Goal: Information Seeking & Learning: Learn about a topic

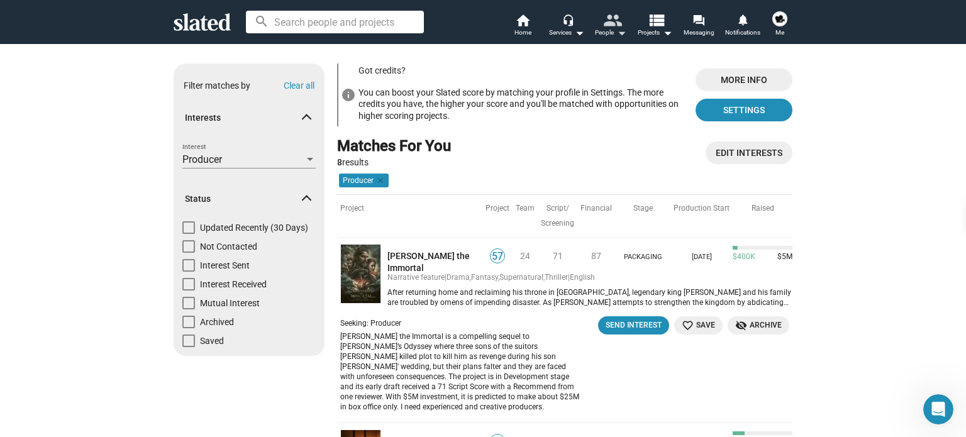
click at [612, 25] on mat-icon "people" at bounding box center [612, 20] width 18 height 18
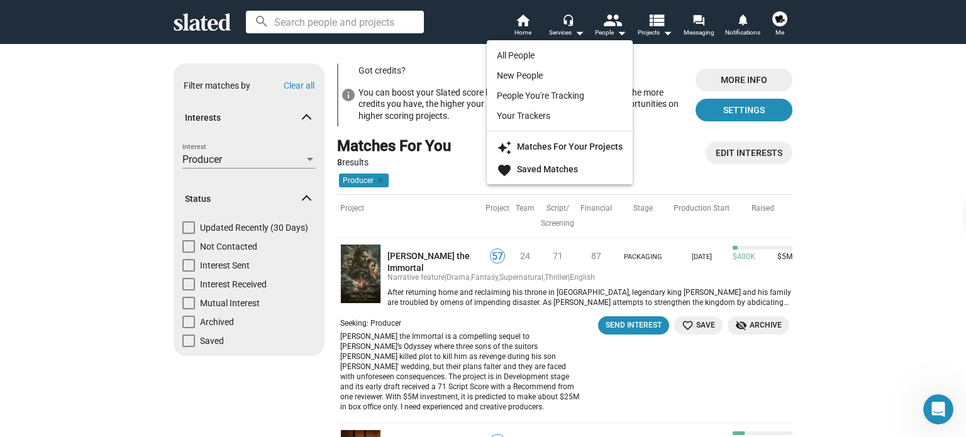
click at [654, 28] on div at bounding box center [483, 218] width 966 height 437
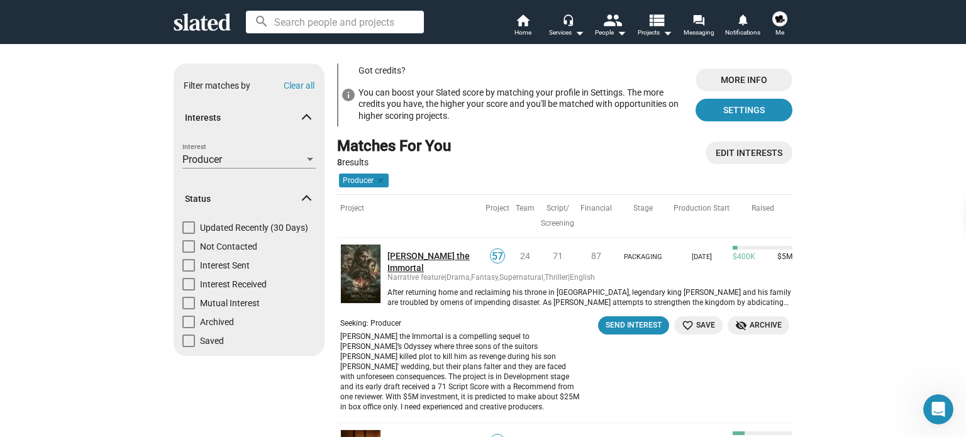
click at [406, 256] on link "[PERSON_NAME] the Immortal" at bounding box center [434, 261] width 95 height 23
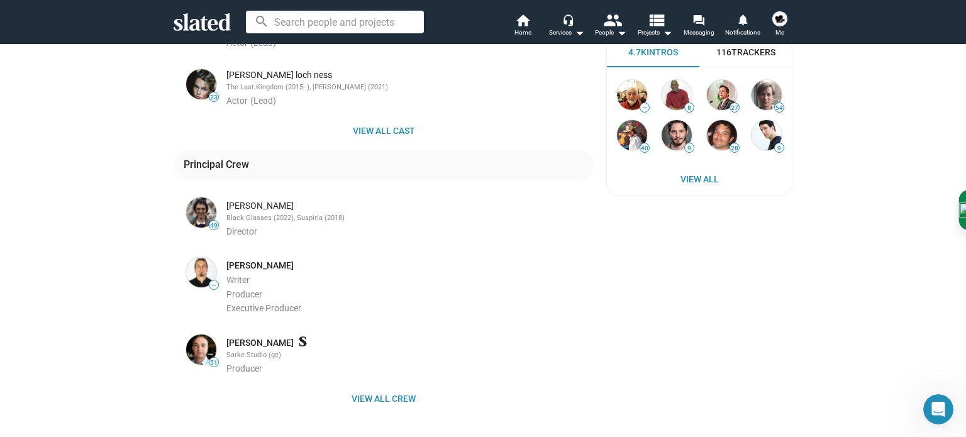
scroll to position [536, 0]
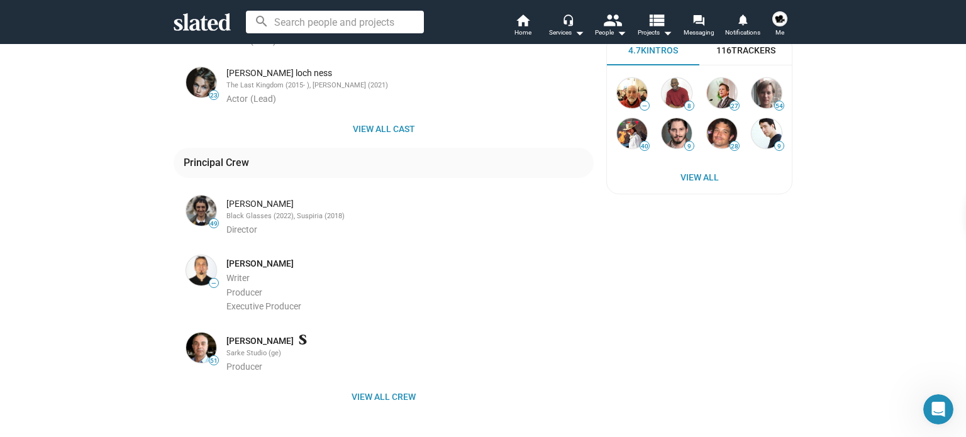
click at [194, 211] on img at bounding box center [201, 211] width 30 height 30
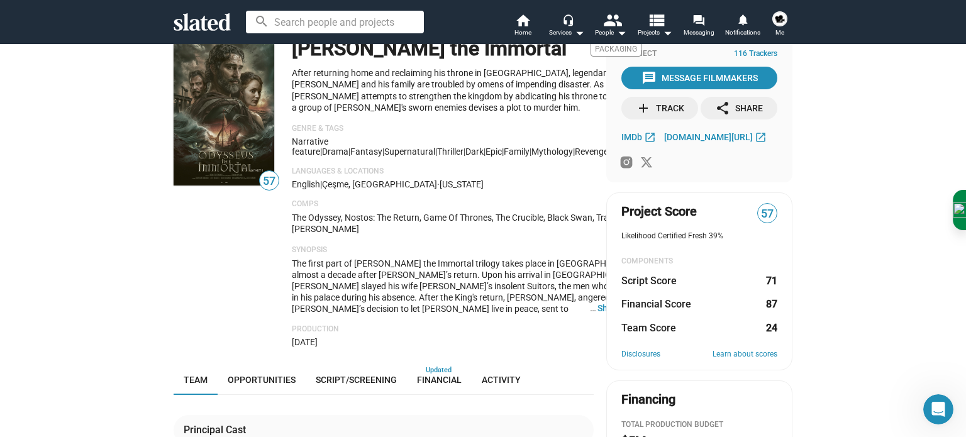
scroll to position [0, 0]
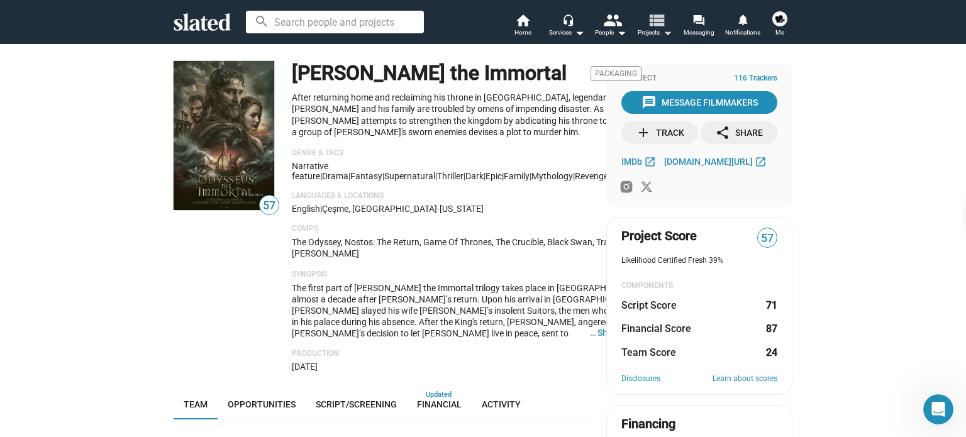
click at [653, 25] on mat-icon "view_list" at bounding box center [656, 20] width 18 height 18
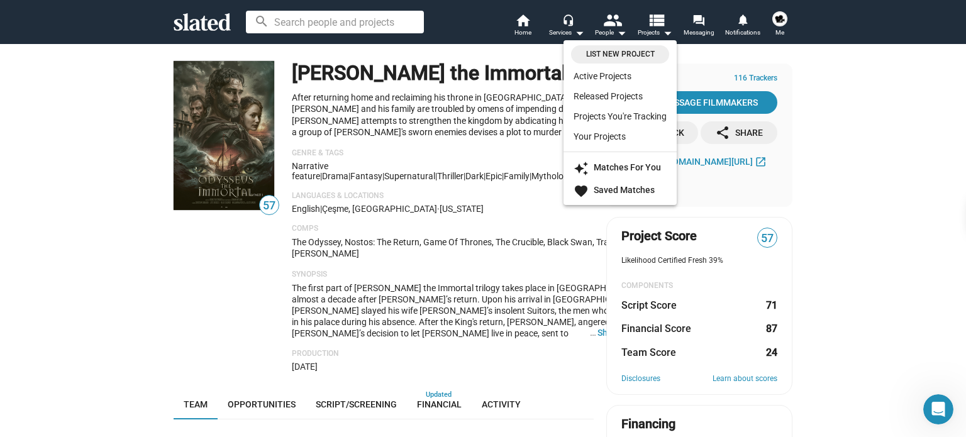
click at [614, 31] on div at bounding box center [483, 218] width 966 height 437
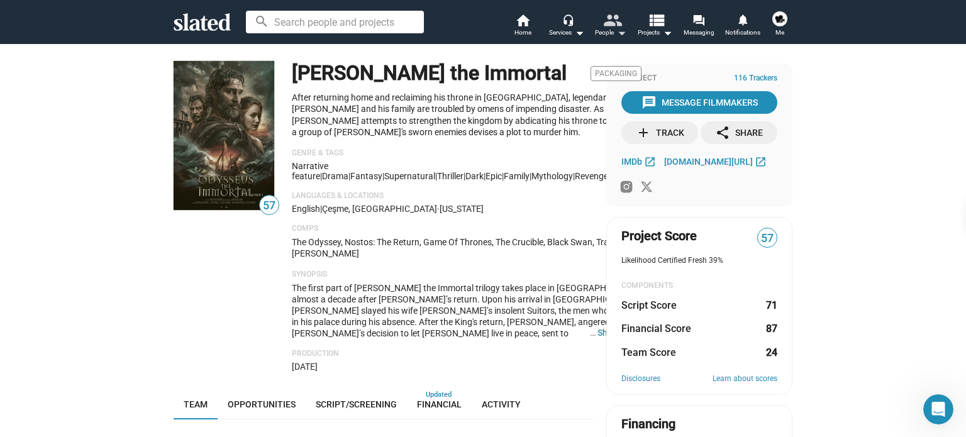
click at [614, 31] on mat-icon "arrow_drop_down" at bounding box center [621, 32] width 15 height 15
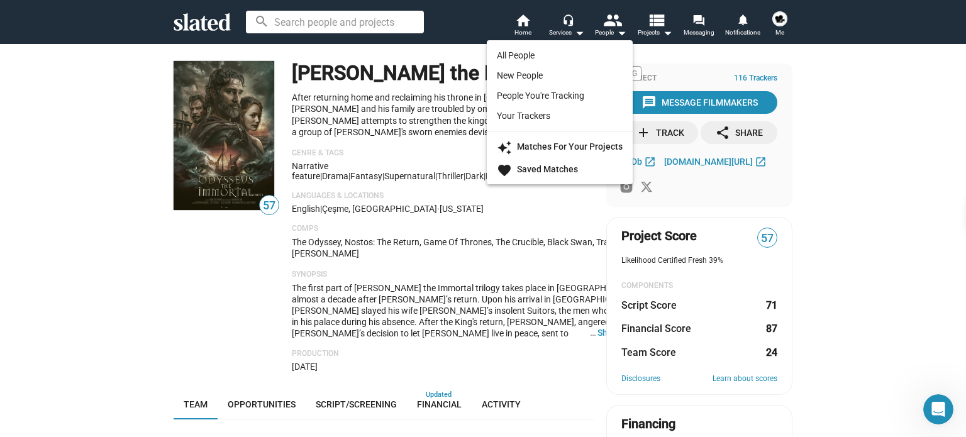
click at [564, 31] on div at bounding box center [483, 218] width 966 height 437
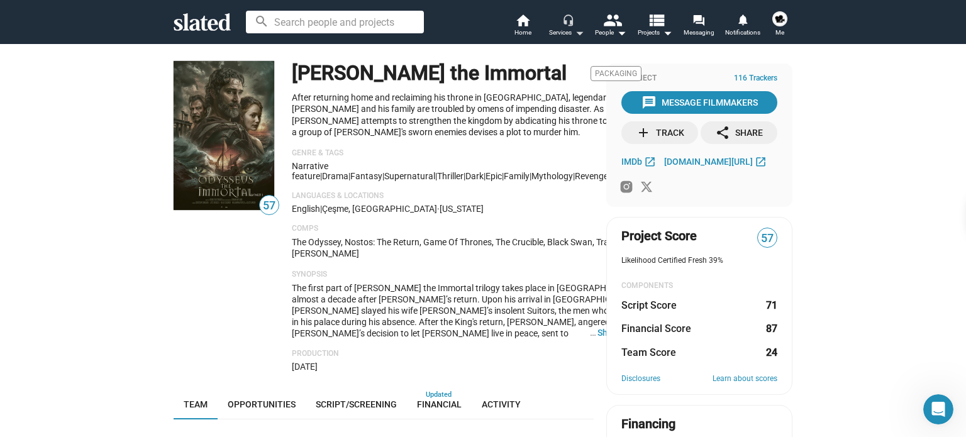
click at [564, 31] on div "Services arrow_drop_down" at bounding box center [566, 32] width 35 height 15
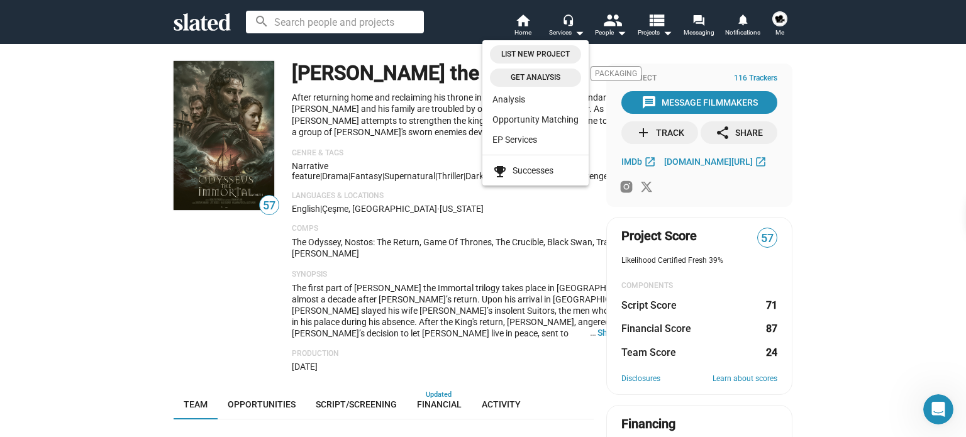
click at [520, 23] on div at bounding box center [483, 218] width 966 height 437
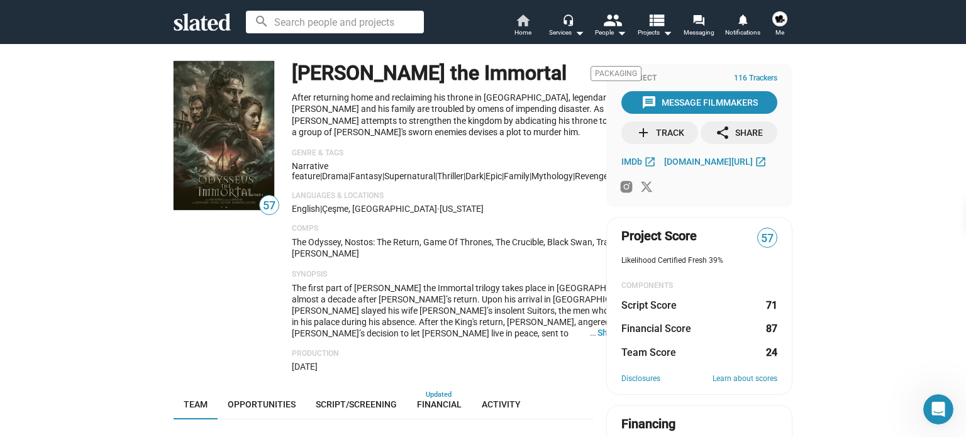
click at [520, 23] on mat-icon "home" at bounding box center [522, 20] width 15 height 15
